Goal: Transaction & Acquisition: Purchase product/service

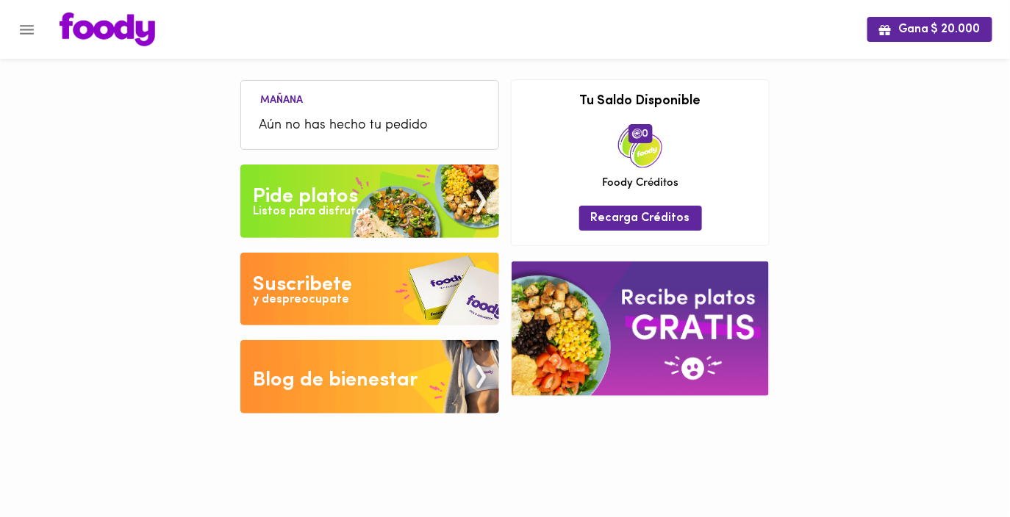
click at [276, 233] on img at bounding box center [369, 201] width 259 height 73
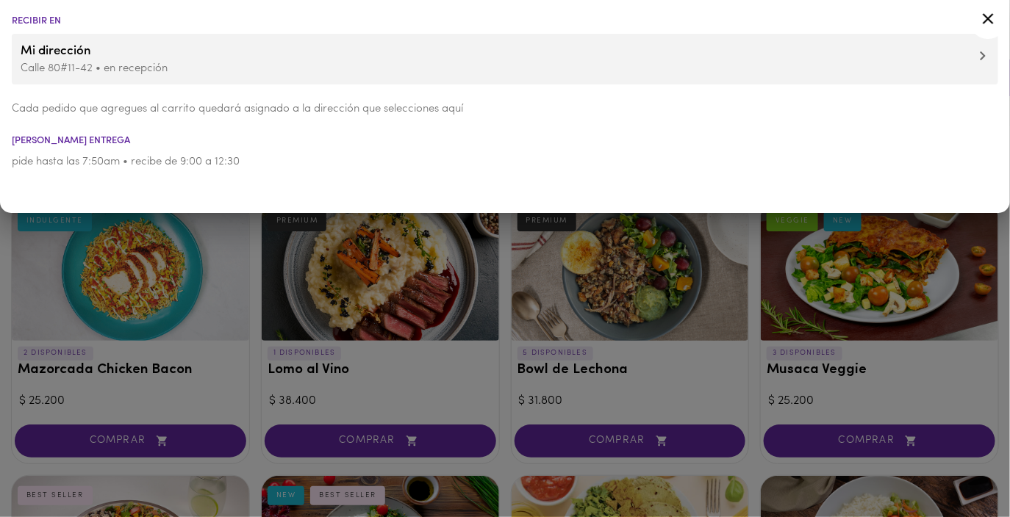
click at [348, 292] on div at bounding box center [505, 258] width 1010 height 517
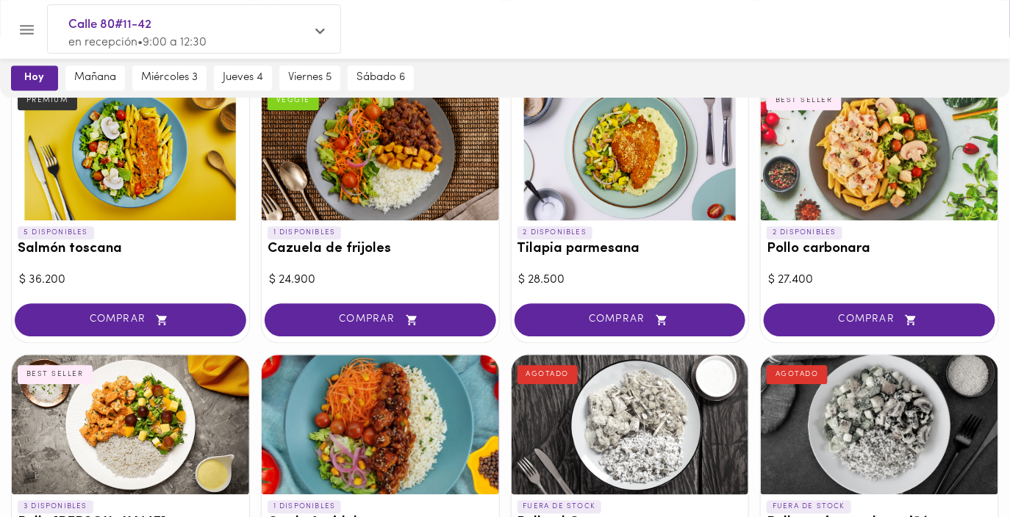
scroll to position [952, 0]
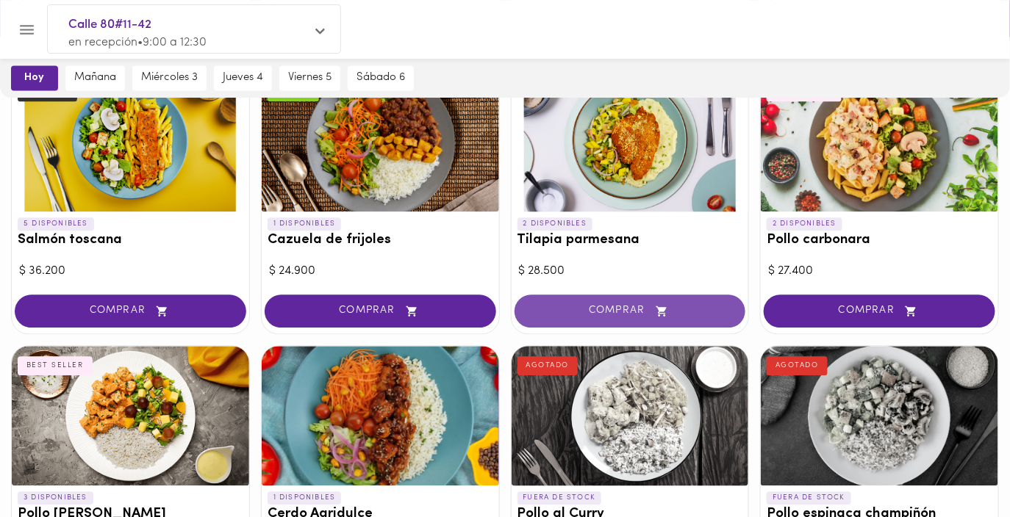
click at [555, 305] on span "COMPRAR" at bounding box center [630, 311] width 195 height 12
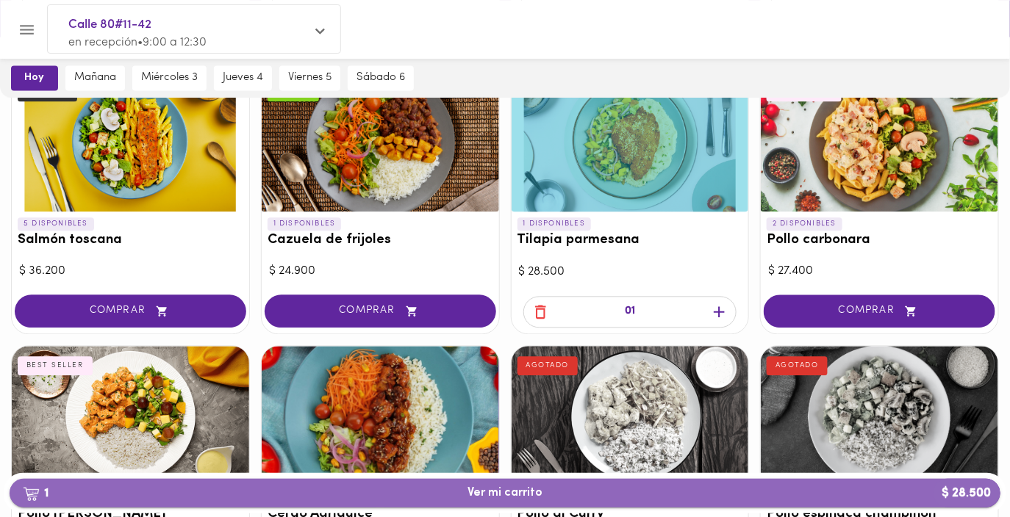
click at [452, 499] on span "1 Ver mi carrito $ 28.500" at bounding box center [504, 493] width 967 height 14
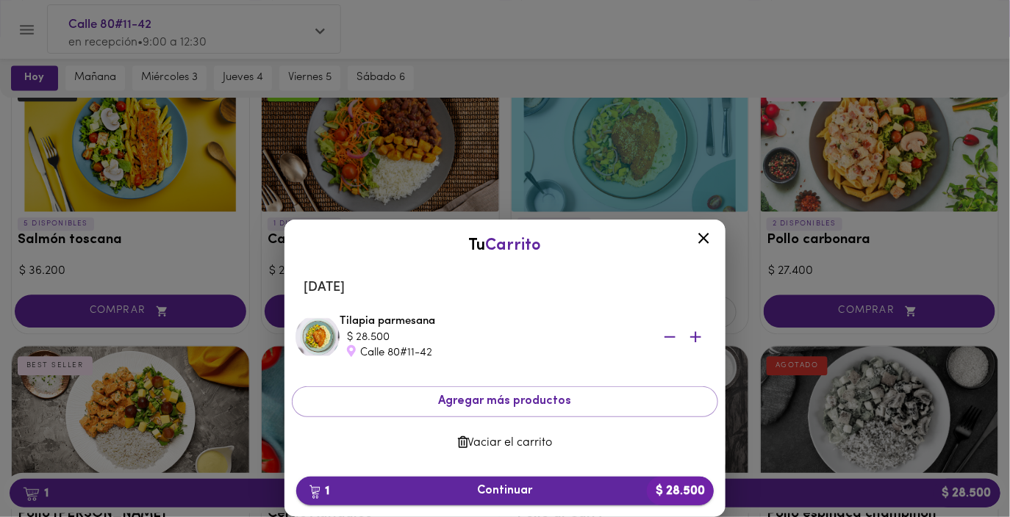
click at [536, 489] on span "1 Continuar $ 28.500" at bounding box center [505, 491] width 394 height 14
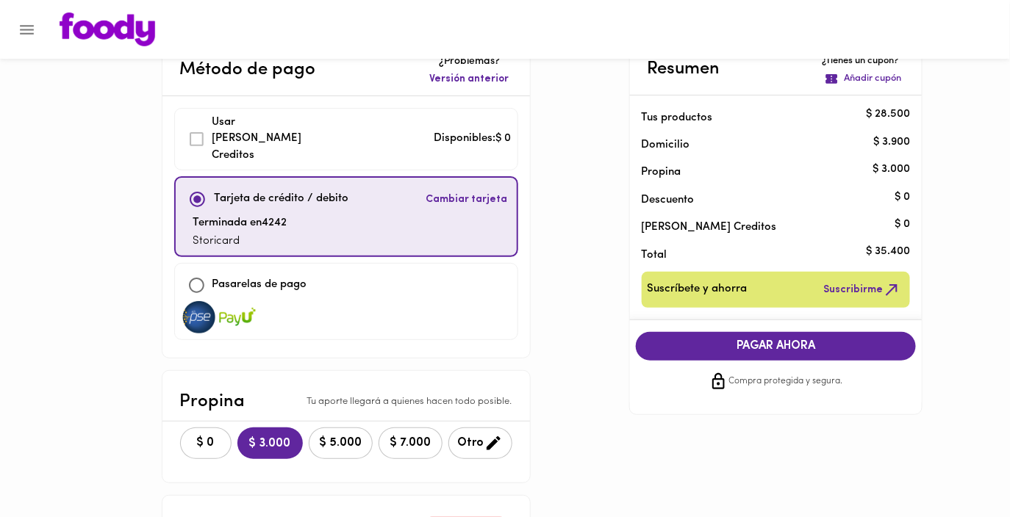
scroll to position [92, 0]
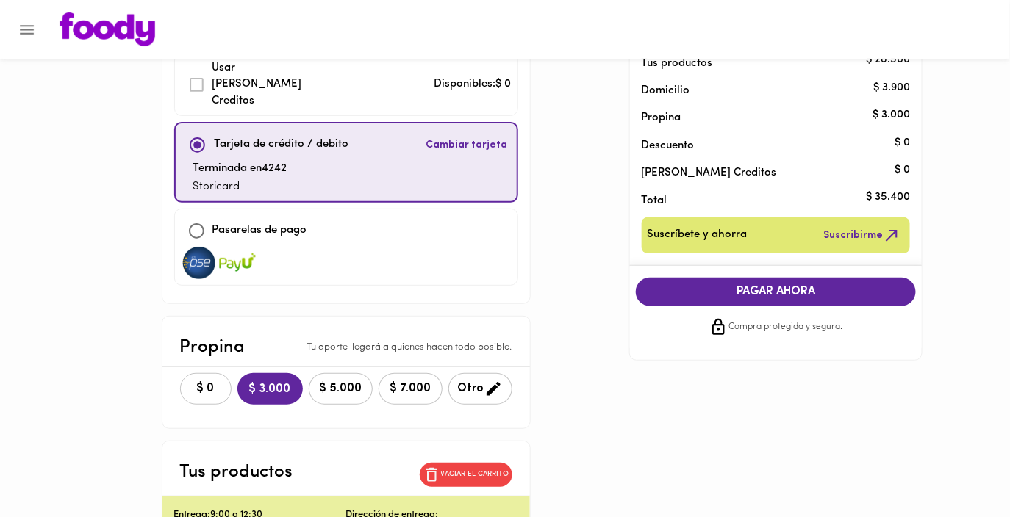
click at [205, 373] on button "$ 0" at bounding box center [205, 389] width 51 height 32
click at [865, 285] on span "PAGAR AHORA" at bounding box center [775, 292] width 251 height 14
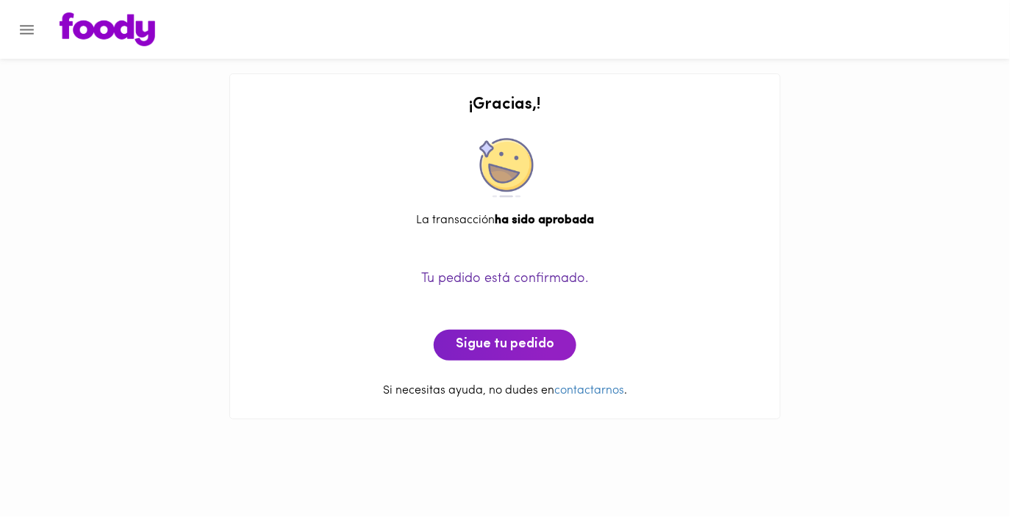
click at [861, 302] on div "¡ Gracias , ! La transacción ha sido aprobada Tu pedido está confirmado. Sigue …" at bounding box center [505, 217] width 1010 height 434
click at [477, 331] on button "Sigue tu pedido" at bounding box center [505, 345] width 143 height 31
